Goal: Information Seeking & Learning: Learn about a topic

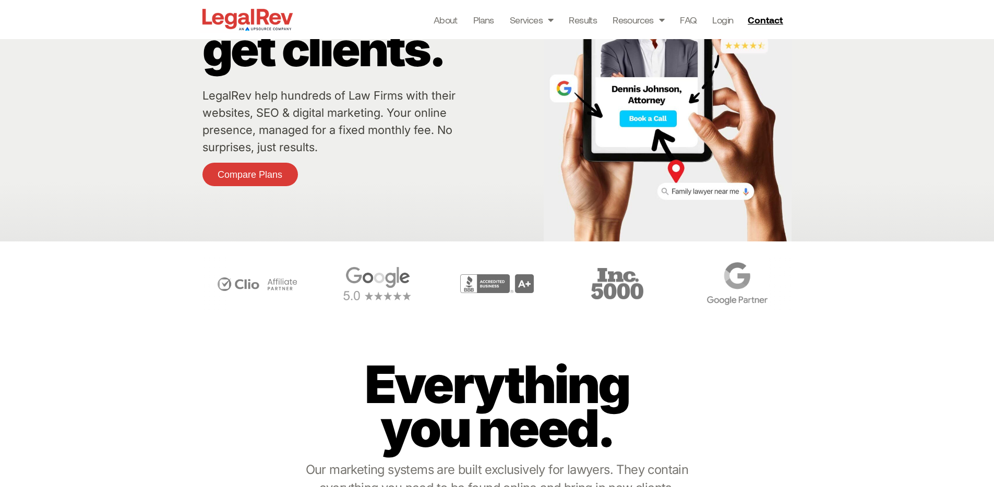
scroll to position [3, 0]
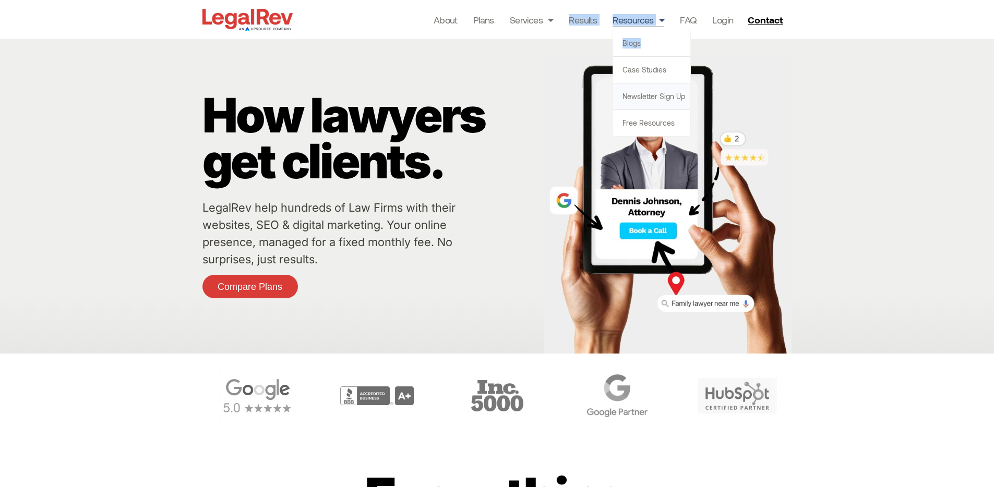
drag, startPoint x: 630, startPoint y: 43, endPoint x: 639, endPoint y: 85, distance: 43.3
click at [636, 27] on ul "About Plans Services Law Firm Website Design Law Firm Brand Identity Content Ma…" at bounding box center [583, 20] width 300 height 15
click at [652, 19] on link "Resources" at bounding box center [638, 20] width 52 height 15
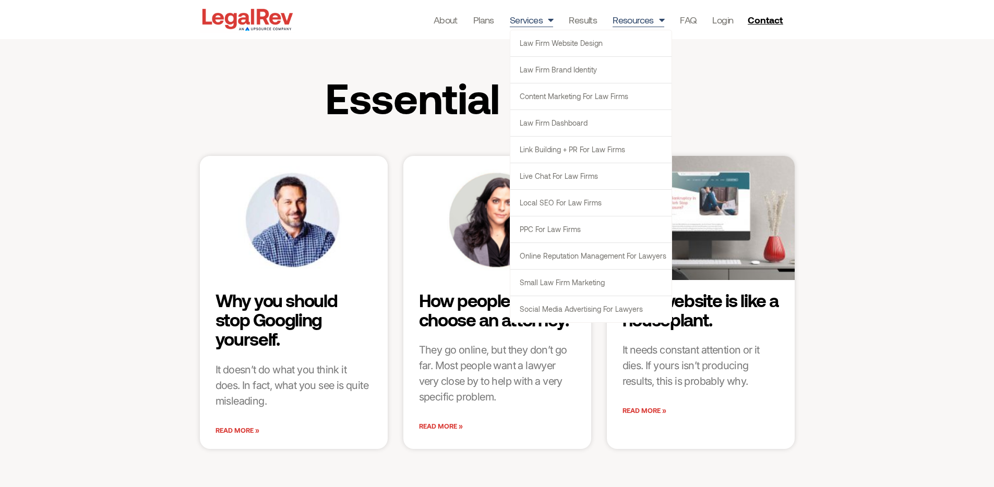
click at [117, 112] on div "Essential Reading" at bounding box center [497, 95] width 994 height 112
